Goal: Task Accomplishment & Management: Manage account settings

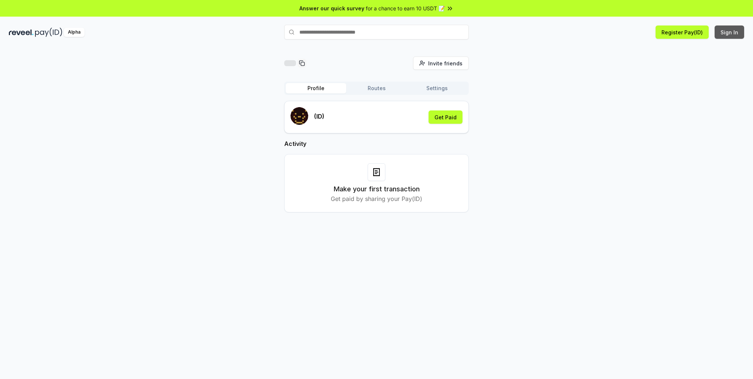
click at [726, 33] on button "Sign In" at bounding box center [730, 31] width 30 height 13
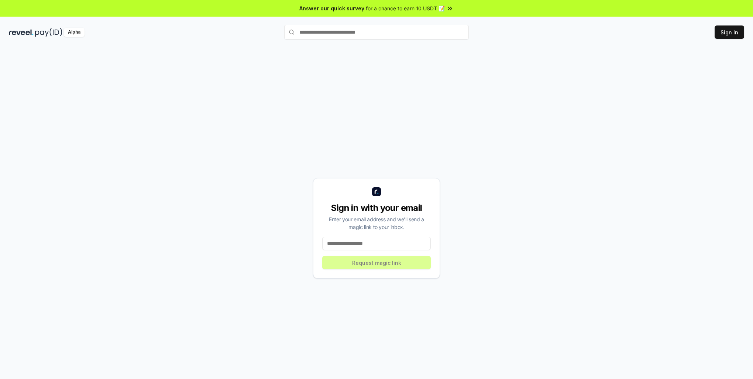
click at [376, 242] on input at bounding box center [376, 243] width 109 height 13
type input "**********"
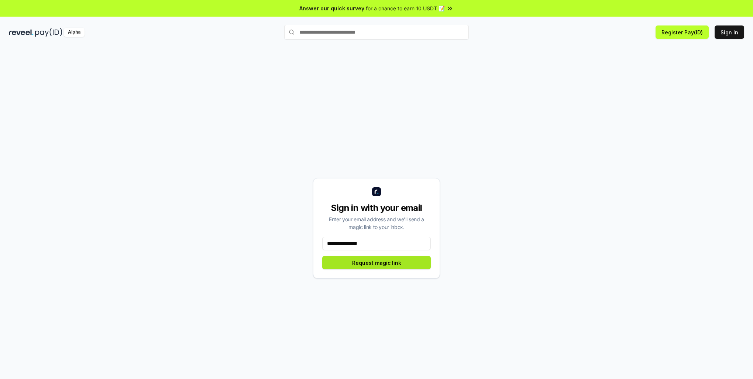
click at [367, 266] on button "Request magic link" at bounding box center [376, 262] width 109 height 13
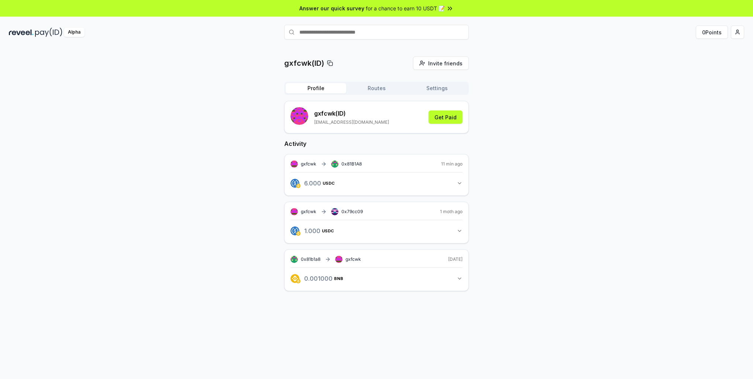
click at [328, 65] on icon at bounding box center [330, 63] width 6 height 6
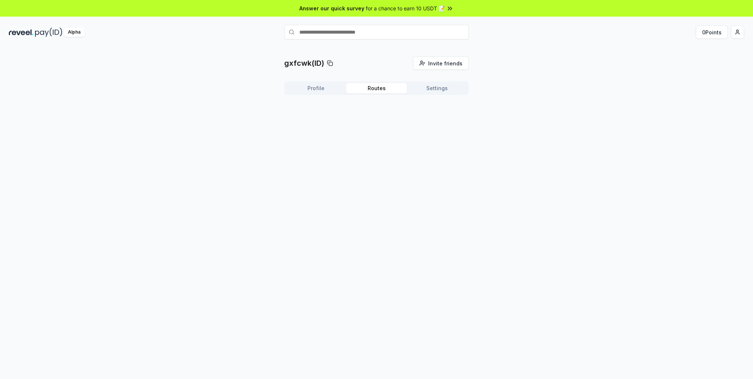
click at [371, 89] on button "Routes" at bounding box center [376, 88] width 61 height 10
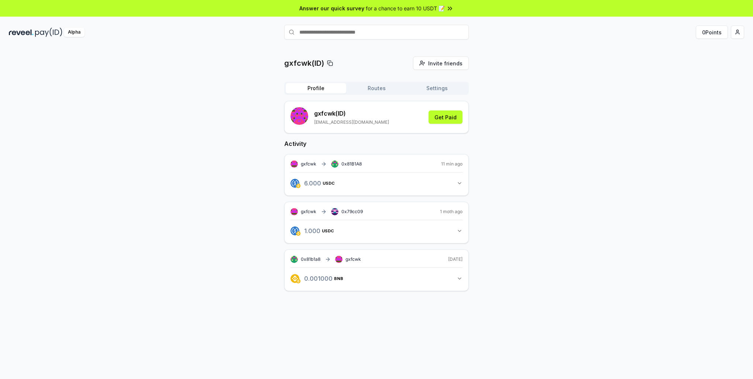
click at [321, 89] on button "Profile" at bounding box center [316, 88] width 61 height 10
click at [443, 117] on button "Get Paid" at bounding box center [446, 116] width 34 height 13
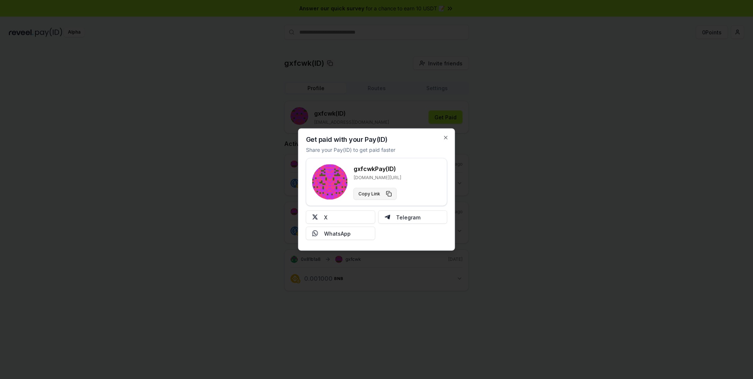
click at [376, 195] on button "Copy Link" at bounding box center [375, 194] width 43 height 12
click at [447, 138] on icon "button" at bounding box center [446, 138] width 6 height 6
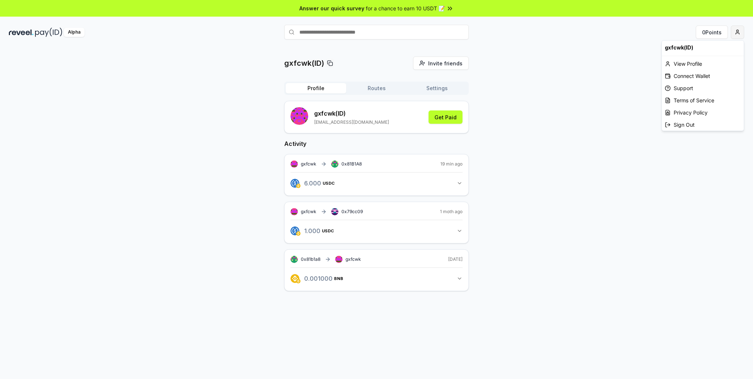
click at [738, 33] on html "Answer our quick survey for a chance to earn 10 USDT 📝 Alpha 0 Points gxfcwk(ID…" at bounding box center [376, 189] width 753 height 379
click at [531, 75] on html "Answer our quick survey for a chance to earn 10 USDT 📝 Alpha 0 Points gxfcwk(ID…" at bounding box center [376, 189] width 753 height 379
click at [441, 66] on span "Invite friends" at bounding box center [445, 63] width 34 height 8
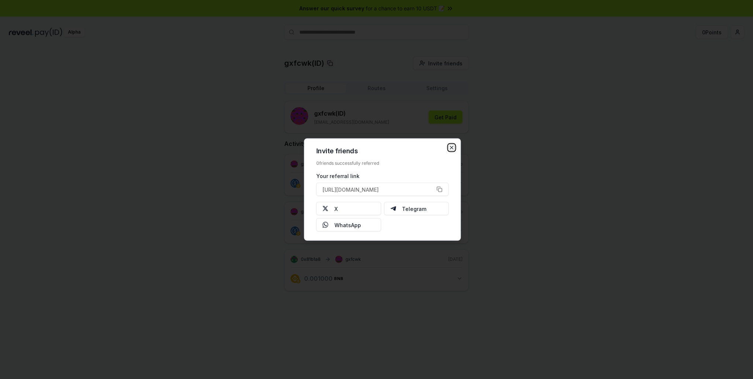
click at [453, 148] on icon "button" at bounding box center [452, 148] width 6 height 6
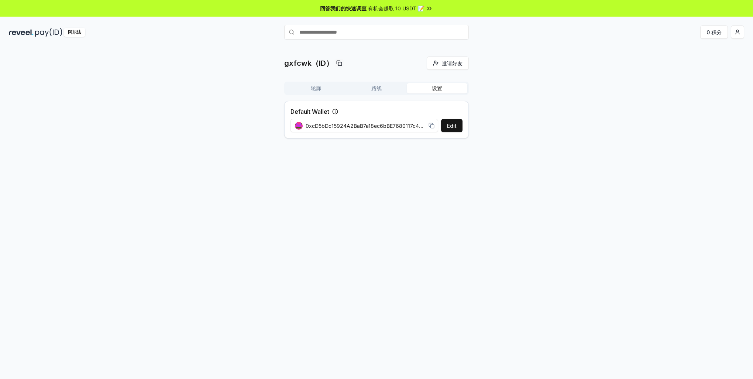
click at [445, 89] on button "设置" at bounding box center [437, 88] width 61 height 10
click at [383, 88] on button "路线" at bounding box center [376, 88] width 61 height 10
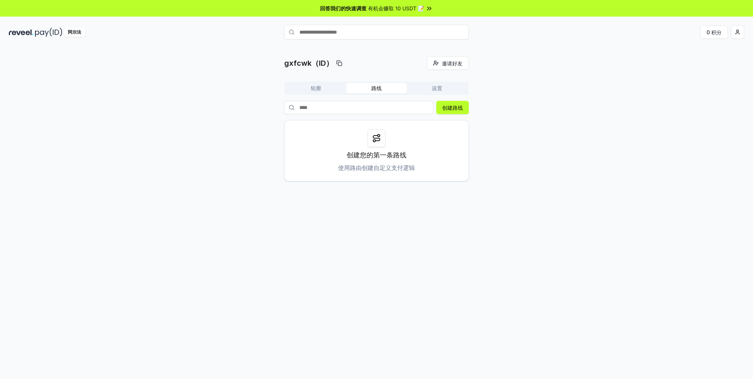
click at [379, 143] on div at bounding box center [377, 138] width 18 height 18
click at [374, 141] on circle at bounding box center [374, 141] width 2 height 2
click at [455, 109] on button "创建路线" at bounding box center [452, 107] width 32 height 13
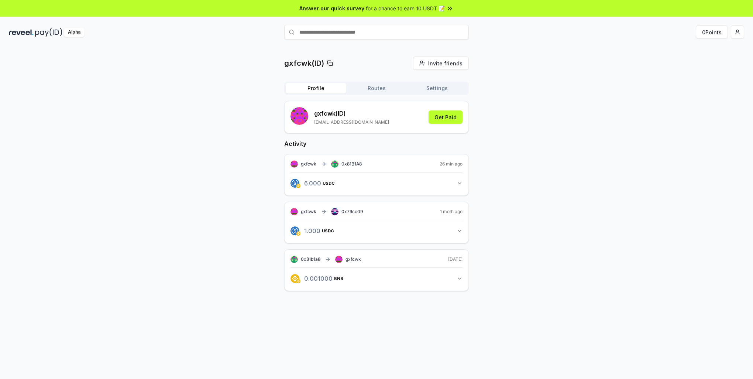
click at [460, 278] on icon "button" at bounding box center [460, 278] width 6 height 6
click at [316, 114] on p "gxfcwk (ID)" at bounding box center [351, 113] width 75 height 9
click at [437, 119] on button "Get Paid" at bounding box center [446, 116] width 34 height 13
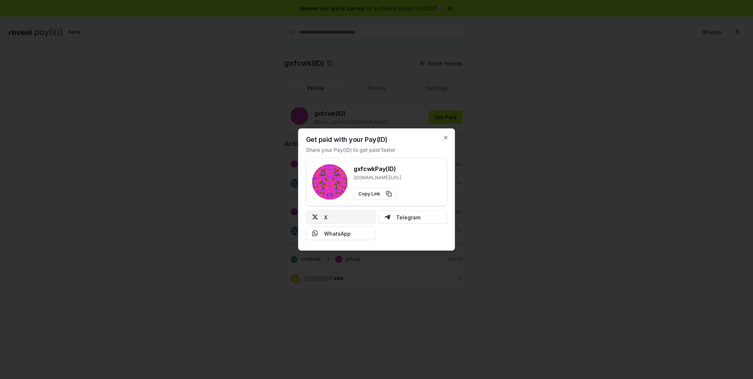
click at [334, 217] on button "X" at bounding box center [340, 216] width 69 height 13
click at [445, 138] on icon "button" at bounding box center [445, 137] width 3 height 3
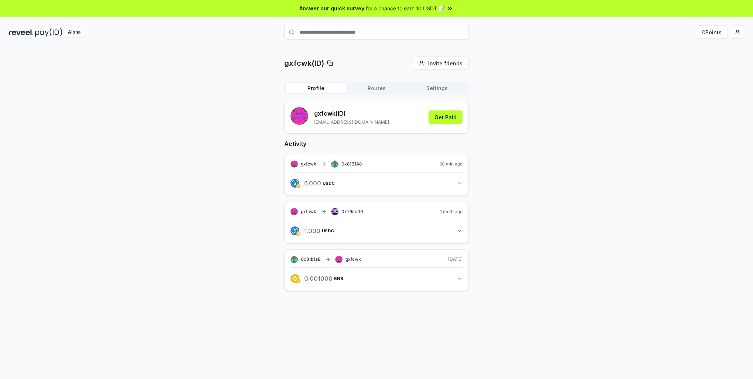
click at [547, 139] on div "gxfcwk(ID) Invite friends Invite Profile Routes Settings gxfcwk (ID) gxfcwk@gma…" at bounding box center [376, 179] width 735 height 246
click at [74, 35] on div "Alpha" at bounding box center [74, 32] width 21 height 9
click at [709, 34] on button "0 Points" at bounding box center [712, 31] width 32 height 13
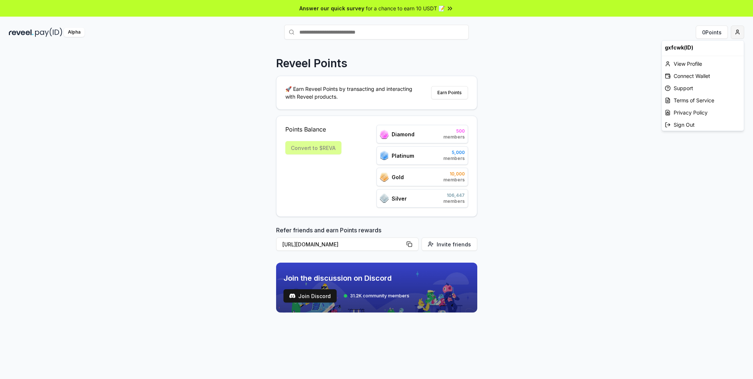
click at [737, 35] on html "Answer our quick survey for a chance to earn 10 USDT 📝 Alpha 0 Points Reveel Po…" at bounding box center [376, 189] width 753 height 379
click at [700, 75] on div "Connect Wallet" at bounding box center [703, 76] width 82 height 12
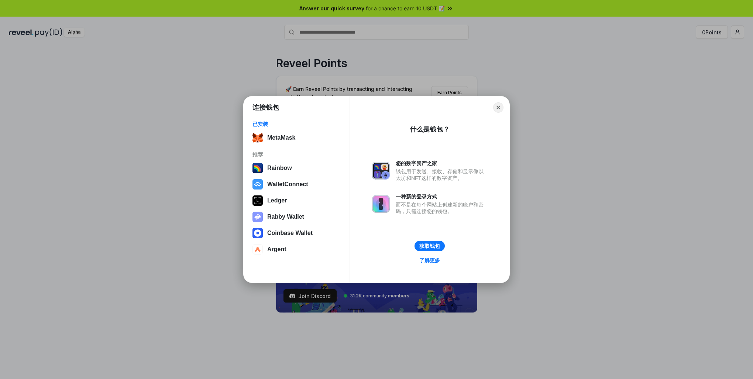
click at [618, 99] on div "连接钱包 已安装 MetaMask 推荐 Rainbow WalletConnect Ledger Rabby Wallet Coinbase Wallet …" at bounding box center [376, 189] width 901 height 526
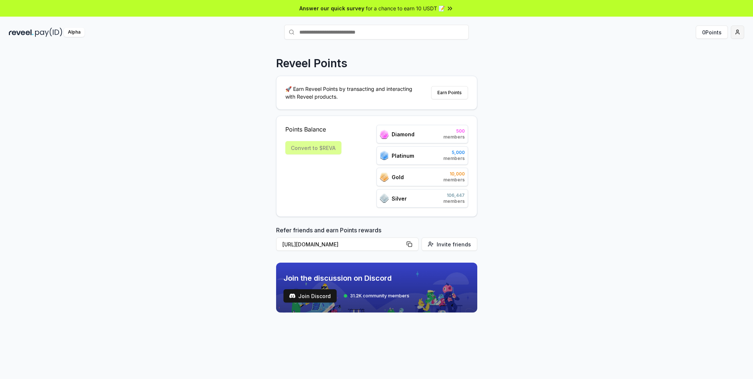
click at [737, 33] on html "Answer our quick survey for a chance to earn 10 USDT 📝 Alpha 0 Points Reveel Po…" at bounding box center [376, 189] width 753 height 379
click at [705, 63] on div "View Profile" at bounding box center [703, 64] width 82 height 12
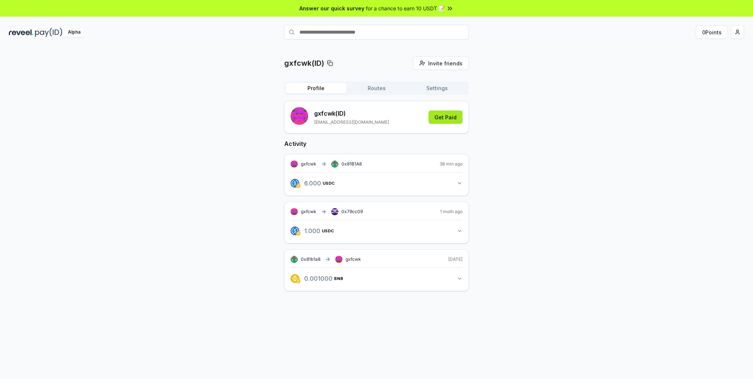
click at [444, 121] on button "Get Paid" at bounding box center [446, 116] width 34 height 13
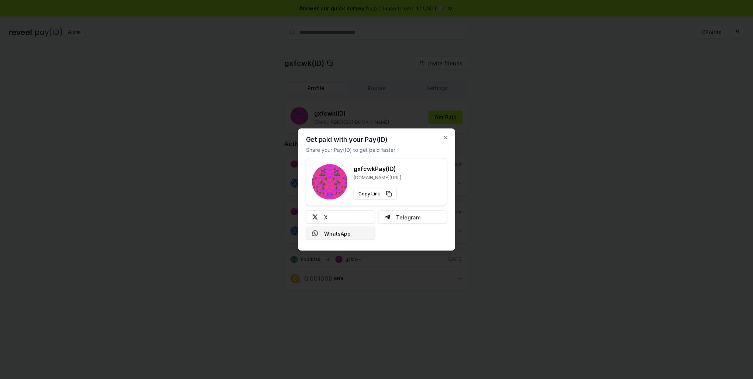
click at [347, 235] on button "WhatsApp" at bounding box center [340, 233] width 69 height 13
click at [446, 137] on icon "button" at bounding box center [446, 138] width 6 height 6
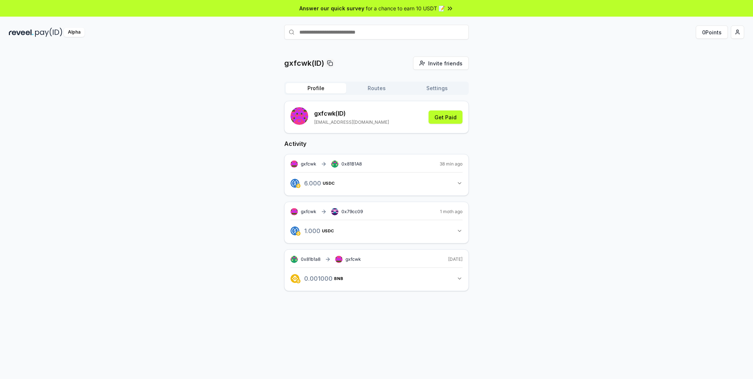
click at [388, 90] on button "Routes" at bounding box center [376, 88] width 61 height 10
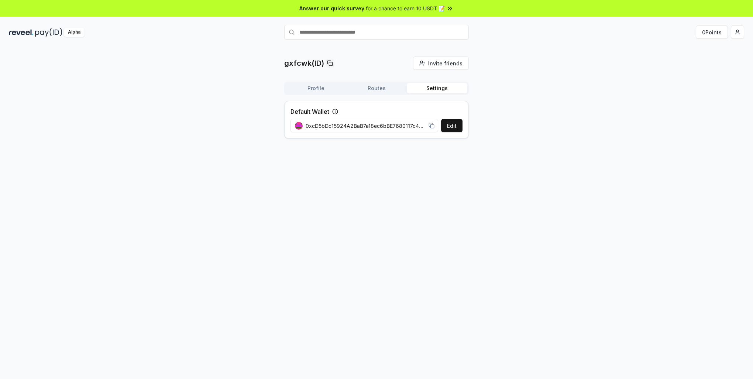
click at [434, 91] on button "Settings" at bounding box center [437, 88] width 61 height 10
